Goal: Check status

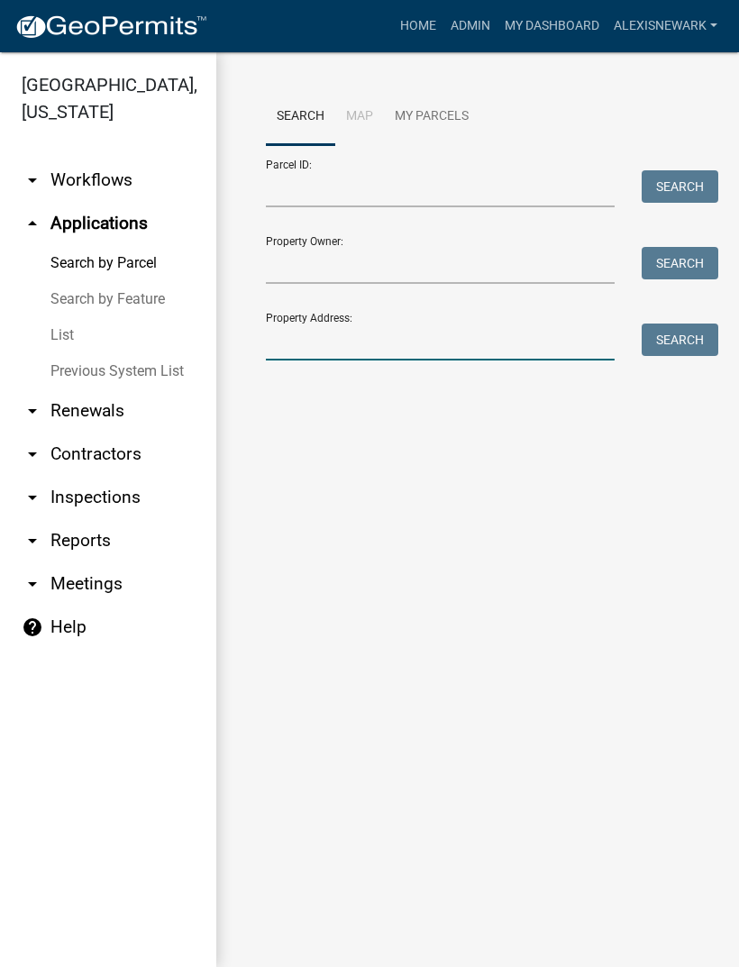
click at [384, 358] on input "Property Address:" at bounding box center [440, 342] width 349 height 37
type input "23641"
click at [659, 354] on button "Search" at bounding box center [680, 340] width 77 height 32
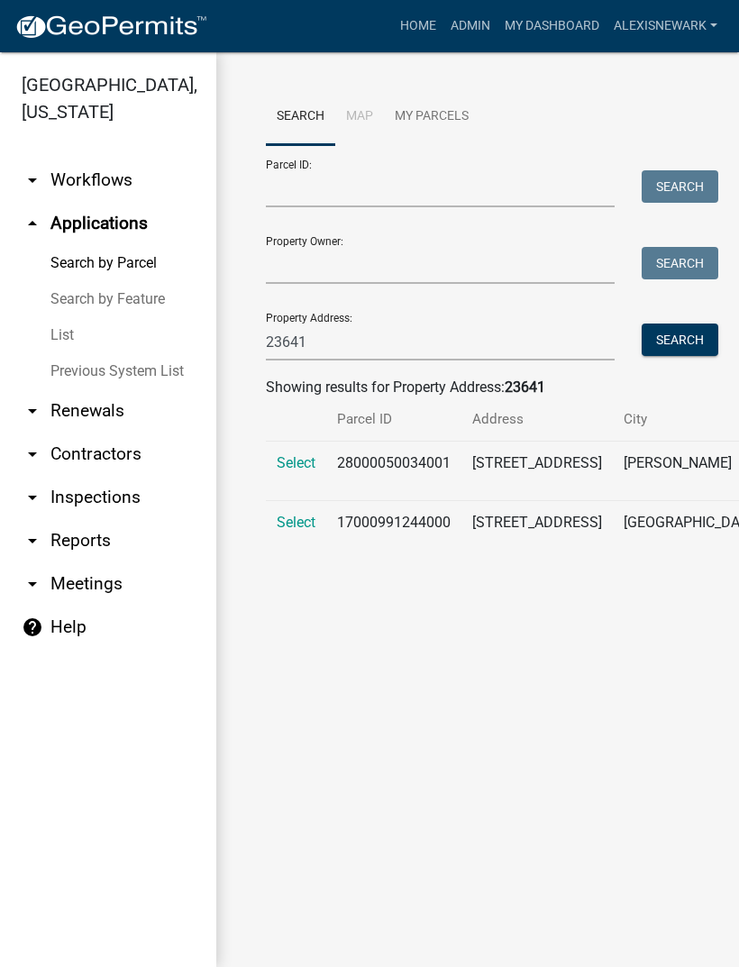
click at [299, 471] on span "Select" at bounding box center [296, 462] width 39 height 17
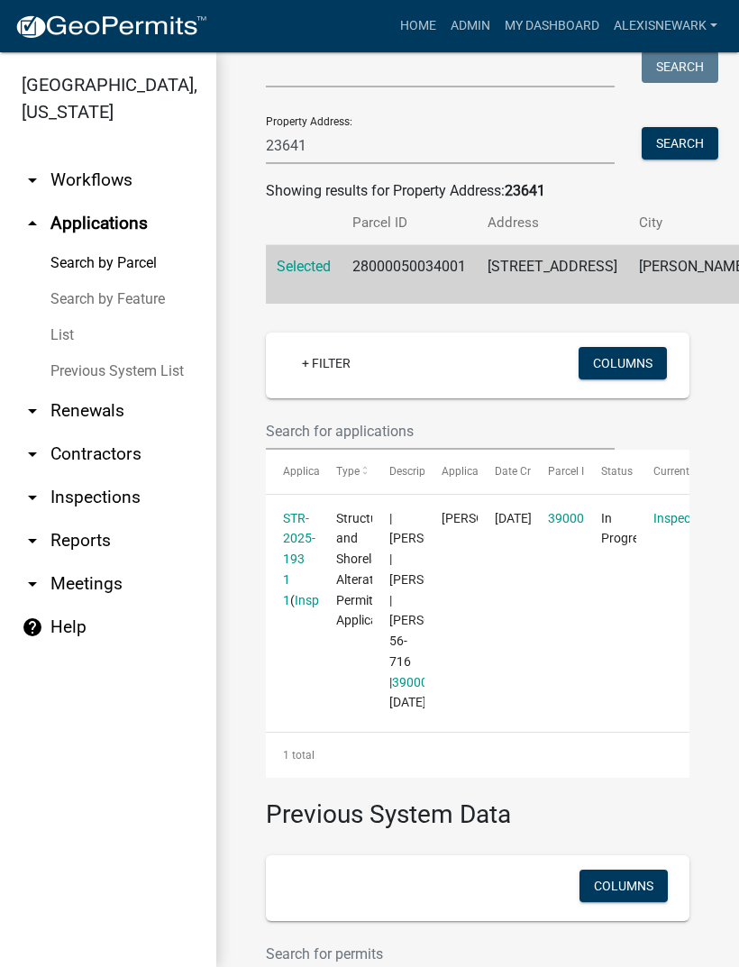
scroll to position [204, 0]
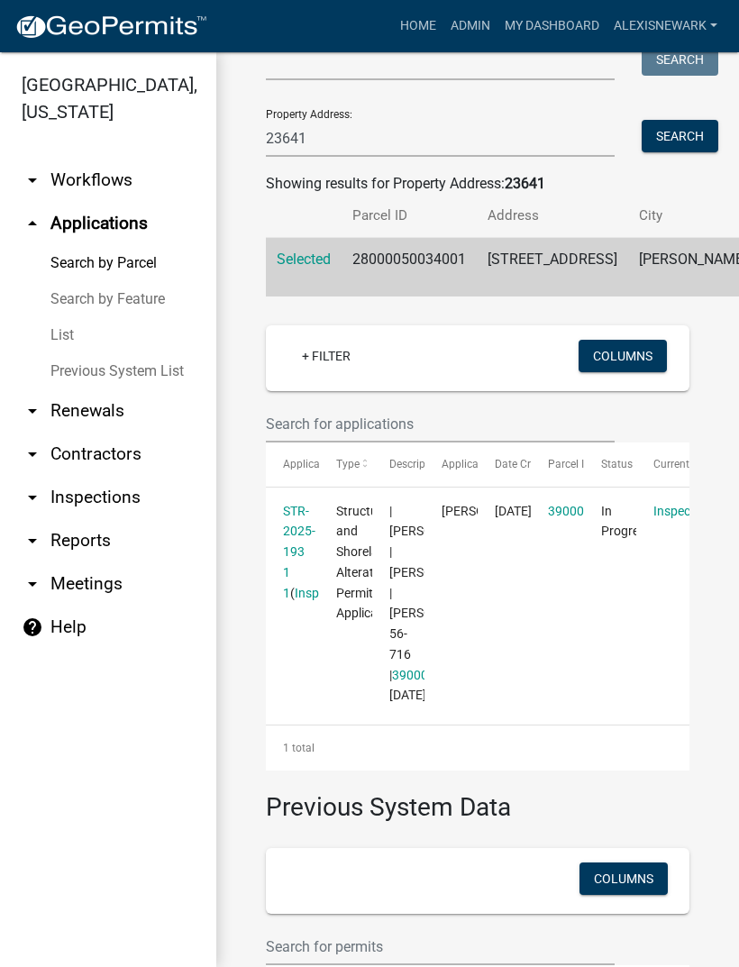
click at [295, 600] on link "STR-2025-193 1 1" at bounding box center [299, 552] width 32 height 96
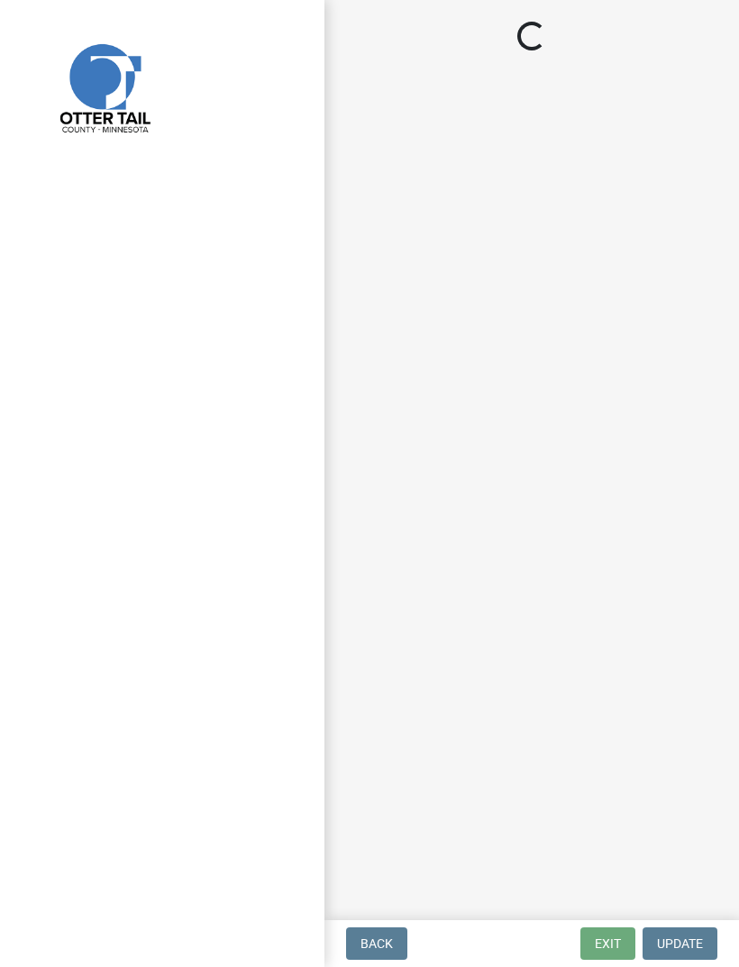
select select "710d5f49-2663-4e73-9718-d0c4e189f5ed"
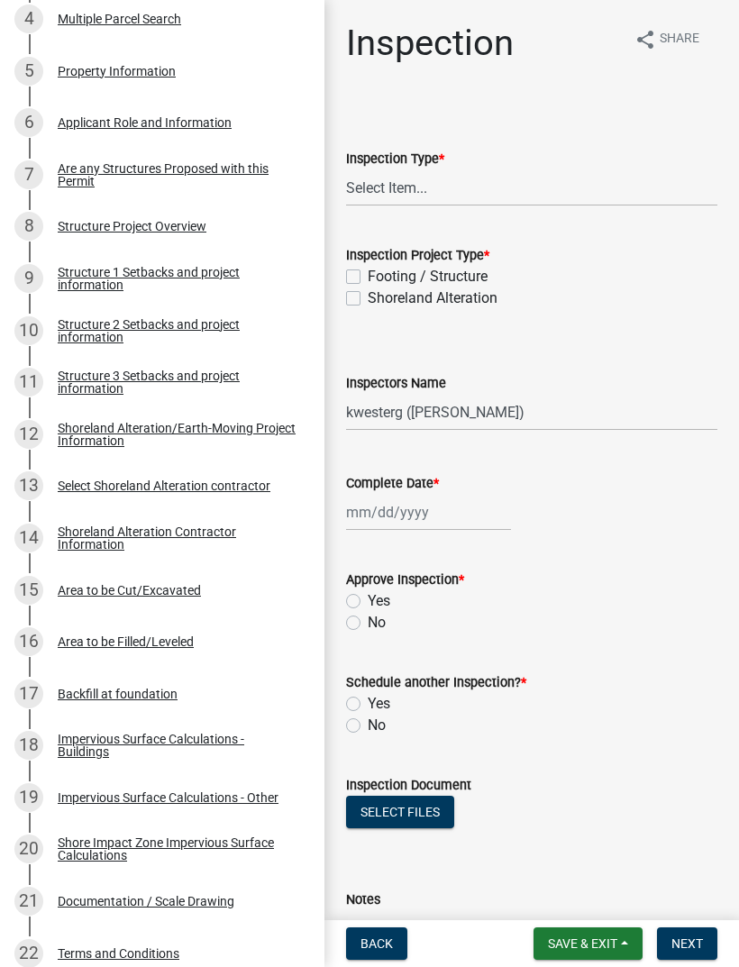
scroll to position [539, 0]
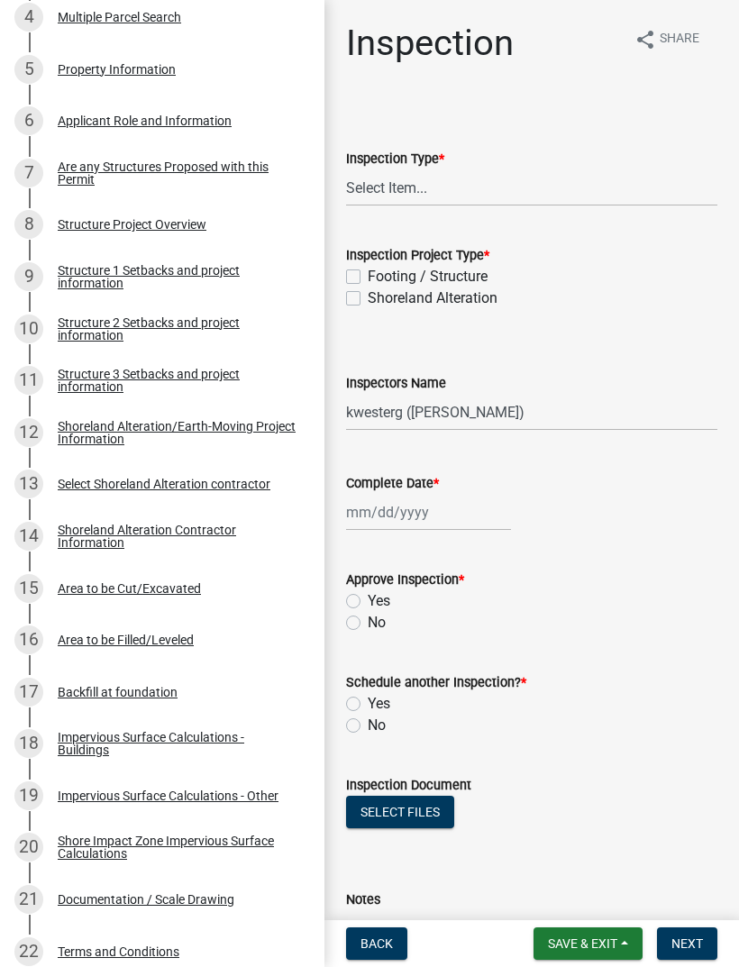
click at [220, 279] on div "Structure 1 Setbacks and project information" at bounding box center [177, 276] width 238 height 25
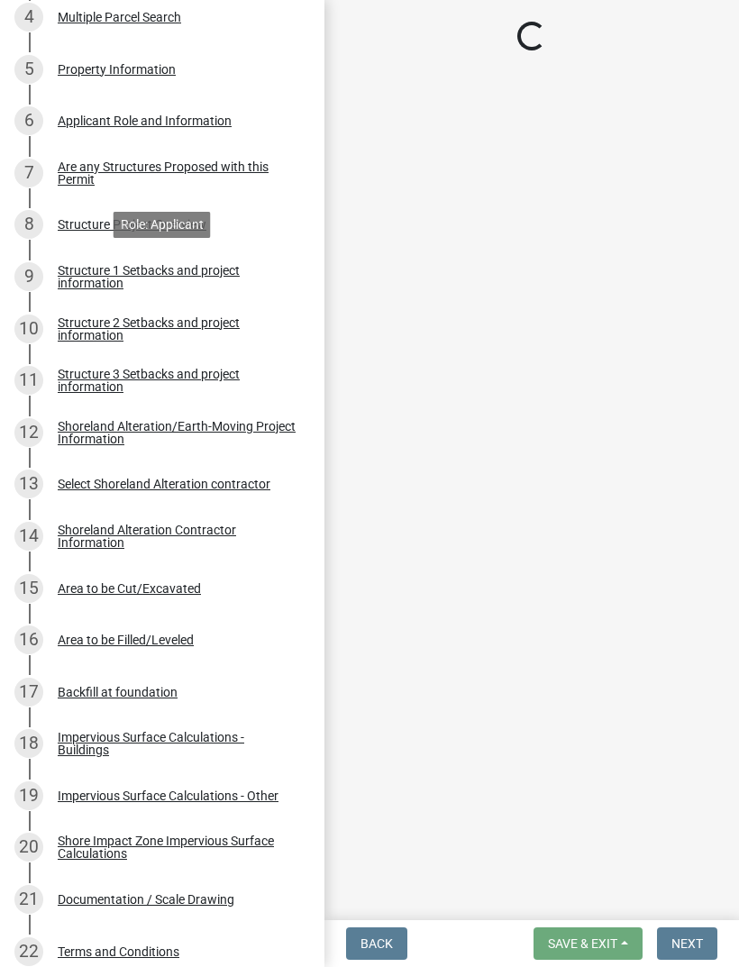
select select "c185e313-3403-4239-bd61-bb563c58a77a"
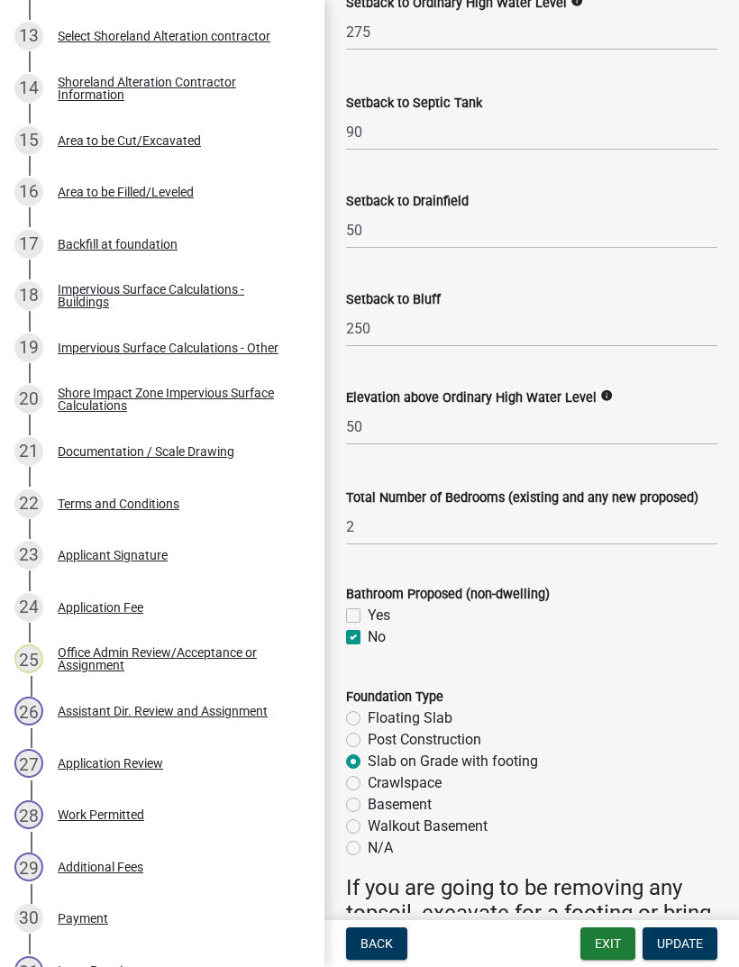
scroll to position [1004, 0]
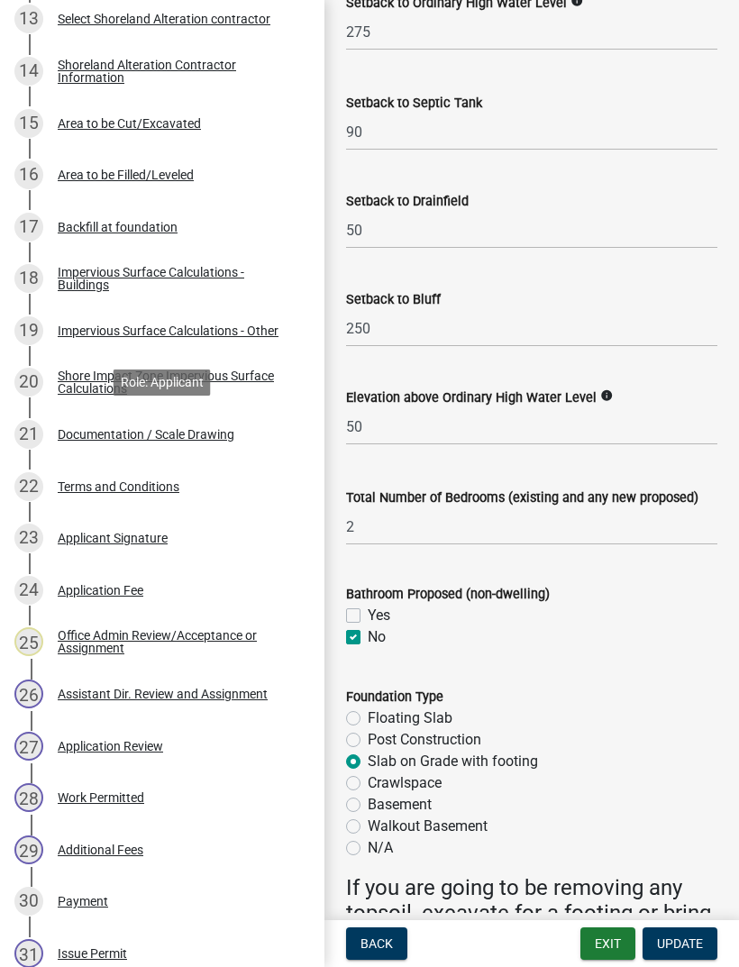
click at [236, 432] on div "21 Documentation / Scale Drawing" at bounding box center [154, 434] width 281 height 29
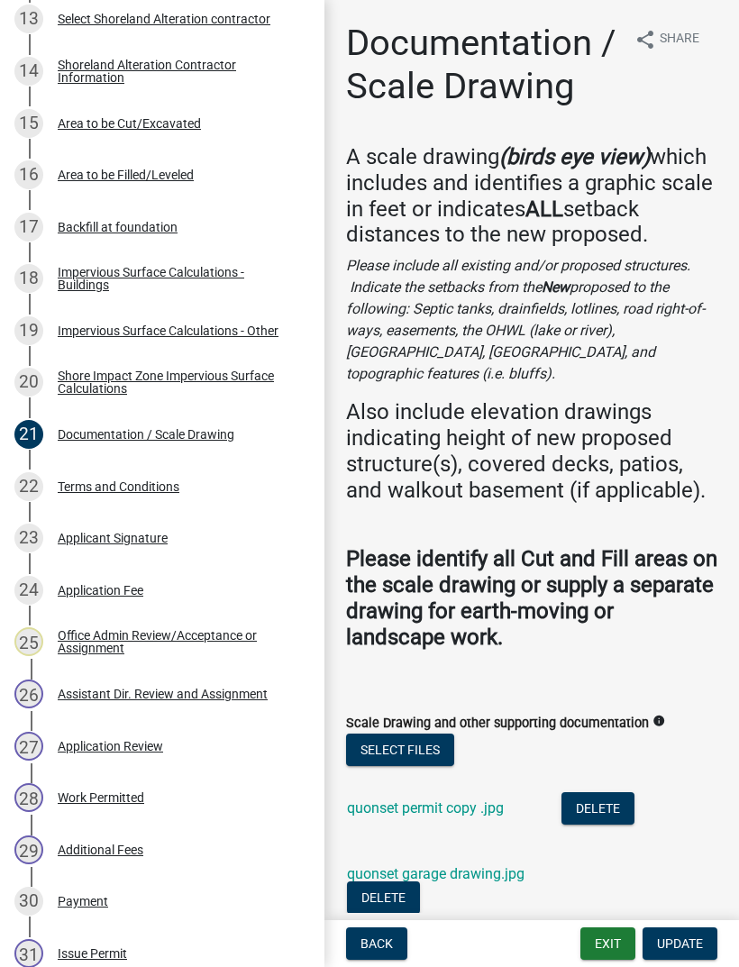
click at [472, 799] on link "quonset permit copy .jpg" at bounding box center [425, 807] width 157 height 17
